Goal: Navigation & Orientation: Find specific page/section

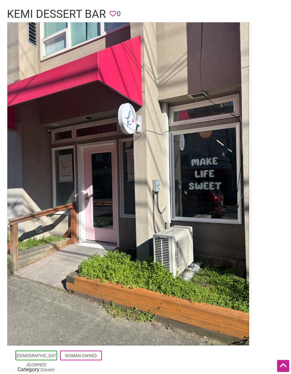
scroll to position [45, 0]
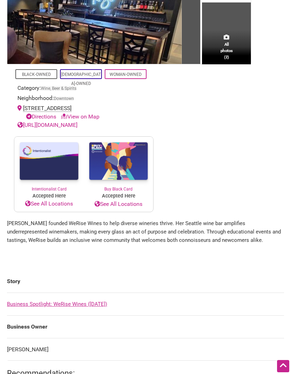
scroll to position [111, 0]
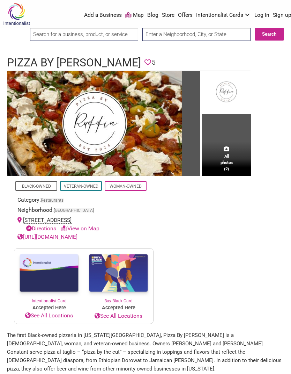
scroll to position [4, 0]
click at [38, 219] on div "400 Fairview Ave N #107, Seattle, WA 98109 Directions View on Map" at bounding box center [83, 224] width 133 height 17
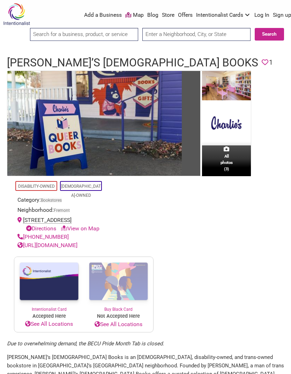
click at [32, 222] on div "465 N 36th St, Seattle, WA 98103 Directions View on Map" at bounding box center [83, 224] width 133 height 17
